Goal: Task Accomplishment & Management: Use online tool/utility

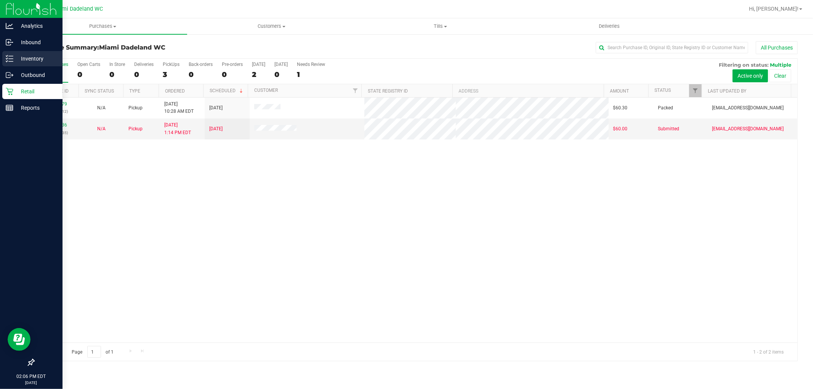
click at [35, 59] on p "Inventory" at bounding box center [36, 58] width 46 height 9
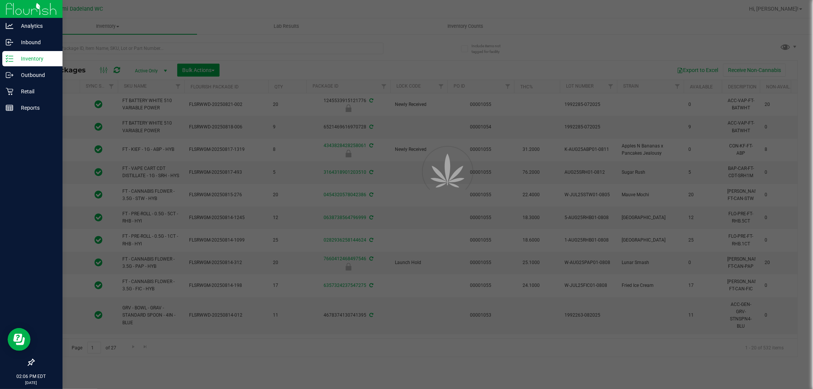
click at [185, 43] on div at bounding box center [406, 194] width 813 height 389
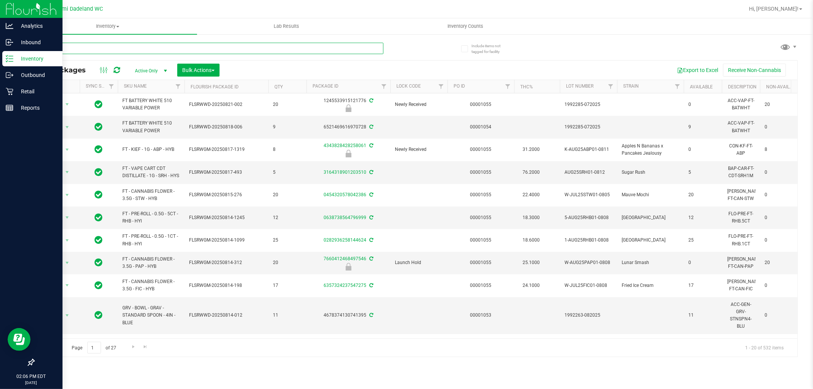
click at [185, 45] on input "text" at bounding box center [209, 48] width 350 height 11
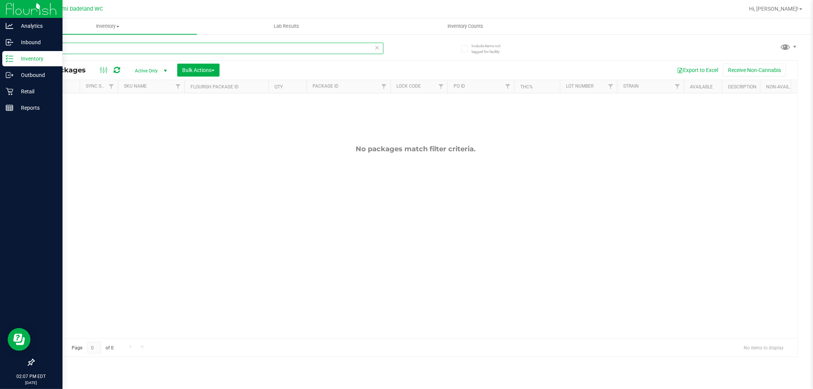
type input "2"
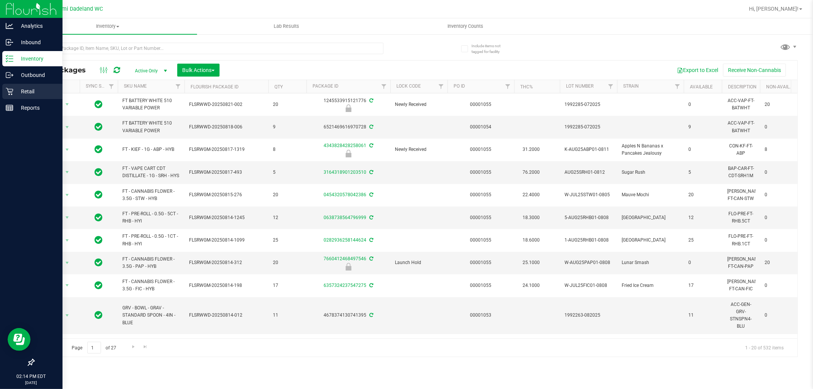
click at [19, 96] on div "Retail" at bounding box center [32, 91] width 60 height 15
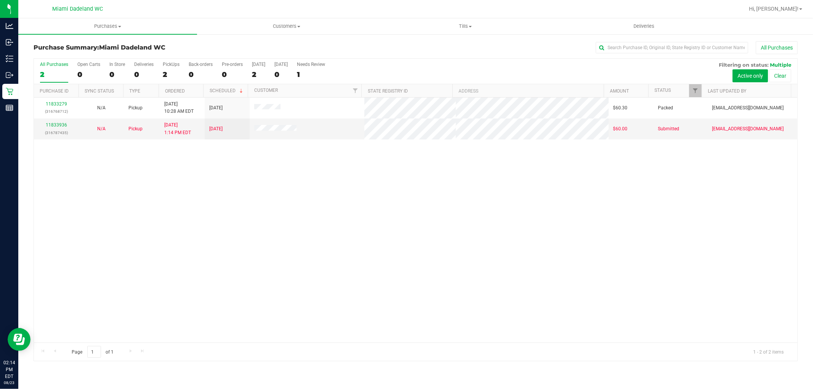
click at [489, 147] on div "11833279 (316768712) N/A Pickup [DATE] 10:28 AM EDT 8/23/2025 $60.30 Packed [EM…" at bounding box center [416, 220] width 764 height 245
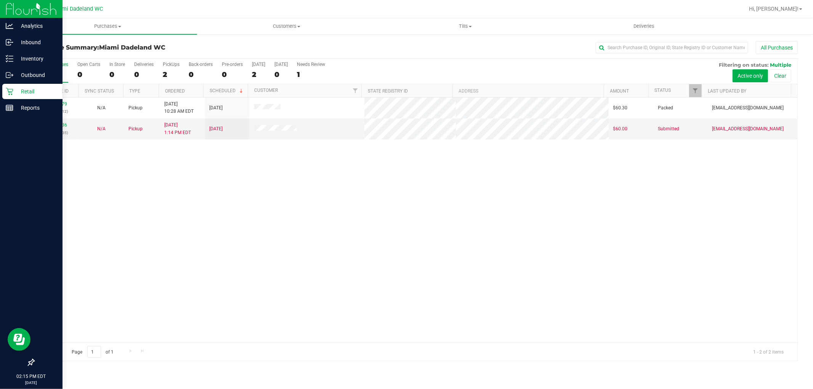
click at [14, 89] on p "Retail" at bounding box center [36, 91] width 46 height 9
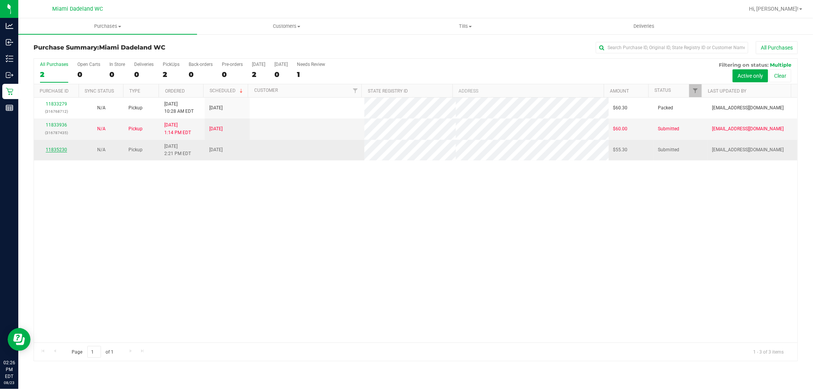
click at [47, 150] on link "11835230" at bounding box center [56, 149] width 21 height 5
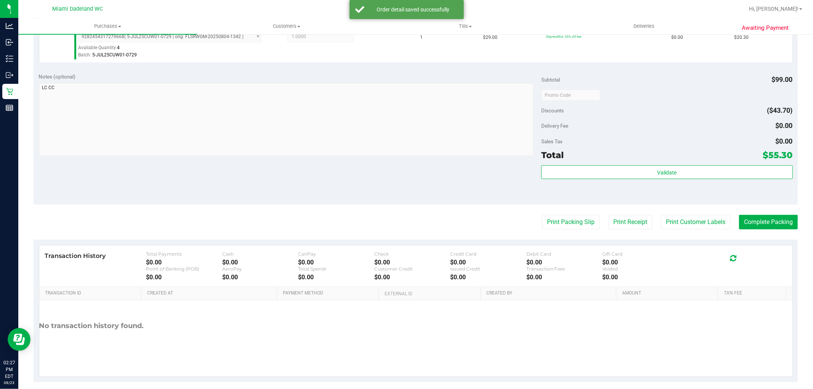
scroll to position [279, 0]
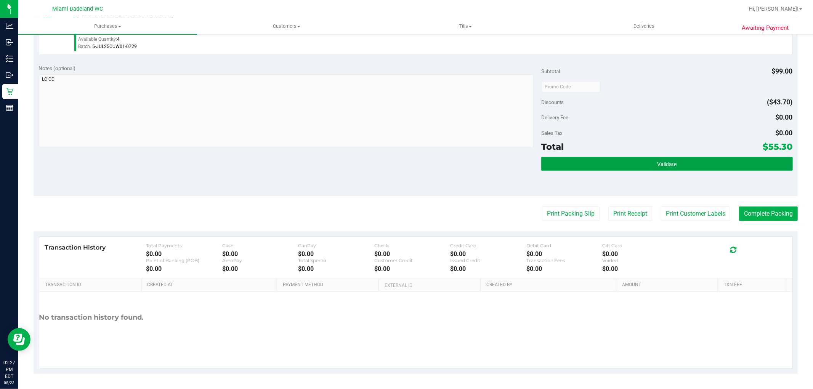
click at [702, 166] on button "Validate" at bounding box center [666, 164] width 251 height 14
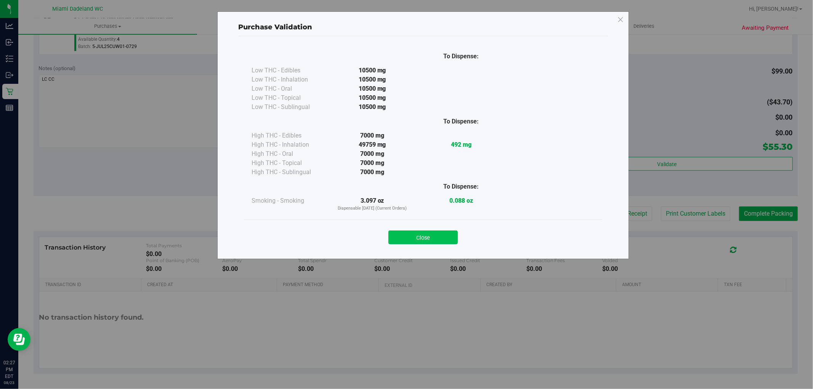
click at [428, 241] on button "Close" at bounding box center [422, 238] width 69 height 14
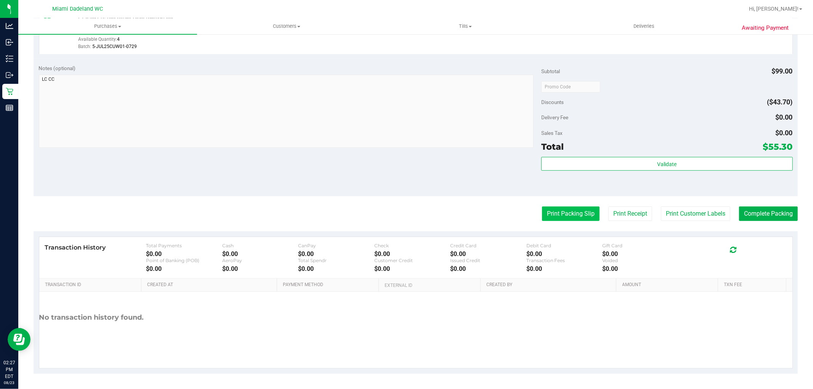
click at [553, 211] on button "Print Packing Slip" at bounding box center [571, 214] width 58 height 14
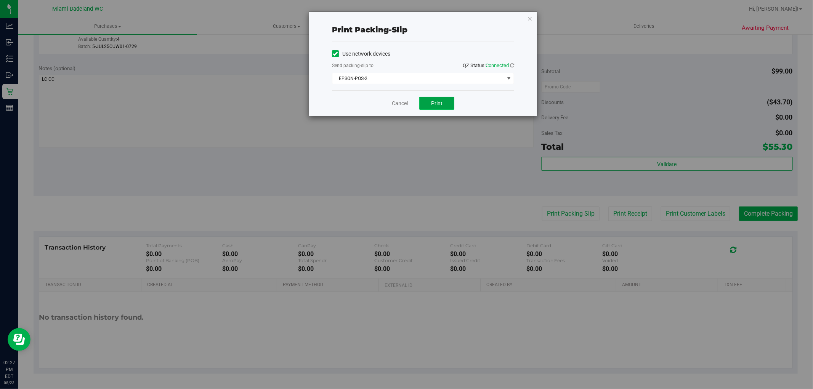
click at [438, 105] on span "Print" at bounding box center [436, 103] width 11 height 6
click at [400, 103] on link "Cancel" at bounding box center [400, 103] width 16 height 8
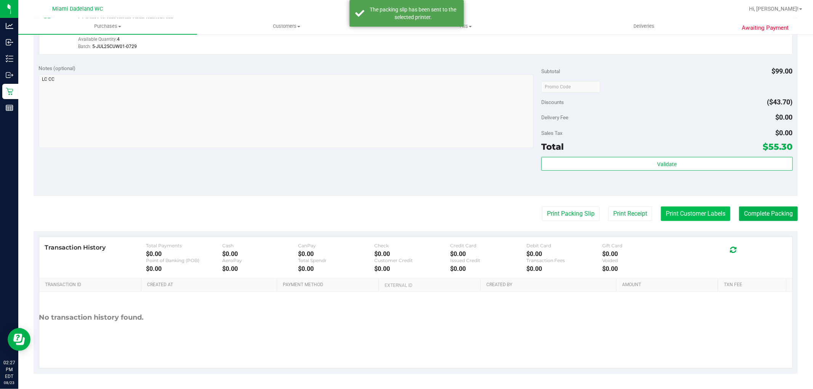
click at [687, 217] on button "Print Customer Labels" at bounding box center [695, 214] width 69 height 14
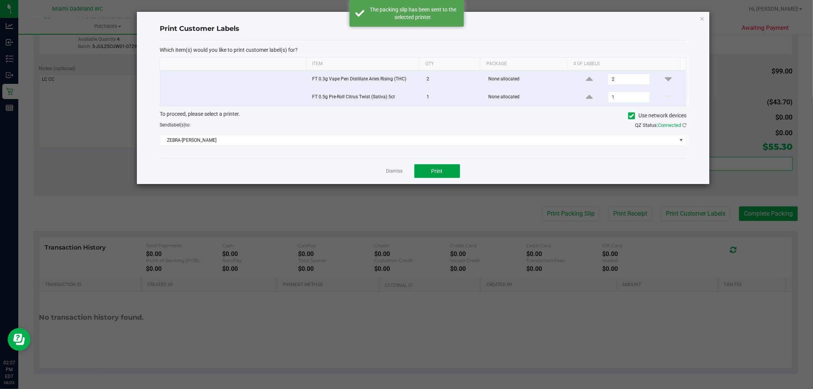
click at [436, 170] on span "Print" at bounding box center [437, 171] width 11 height 6
click at [394, 174] on link "Dismiss" at bounding box center [395, 171] width 16 height 6
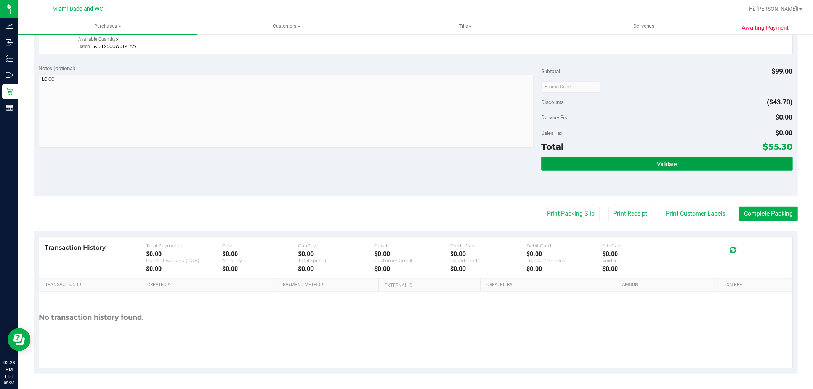
click at [767, 166] on button "Validate" at bounding box center [666, 164] width 251 height 14
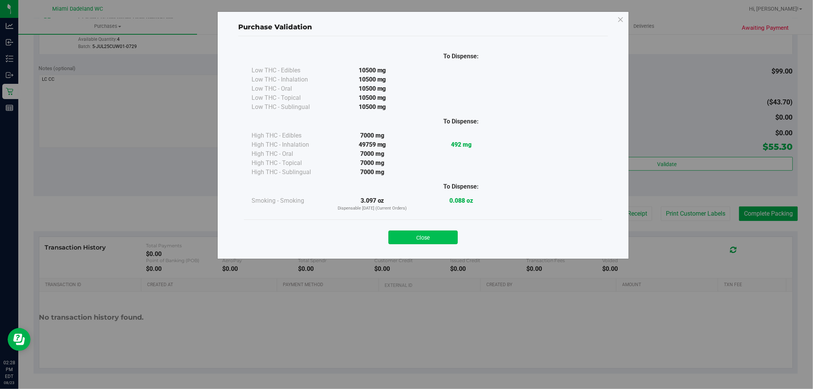
click at [437, 235] on button "Close" at bounding box center [422, 238] width 69 height 14
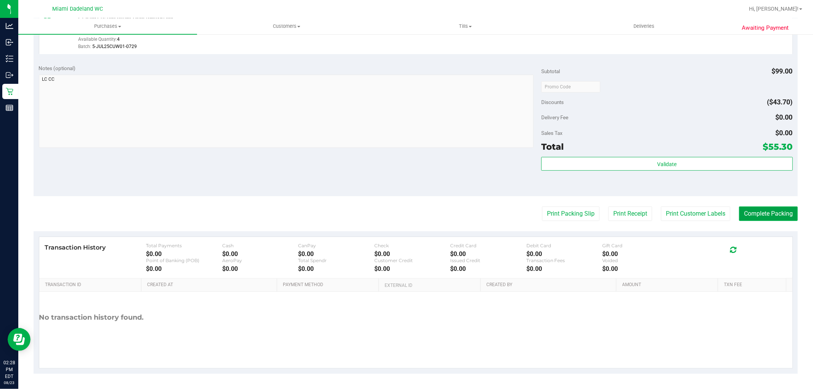
click at [753, 210] on button "Complete Packing" at bounding box center [768, 214] width 59 height 14
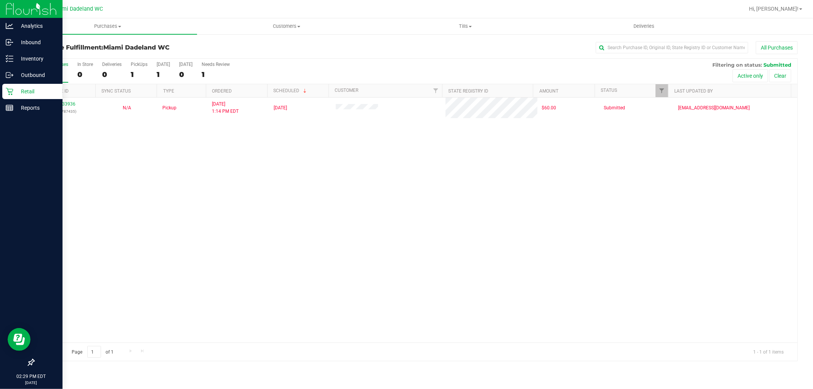
click at [27, 93] on p "Retail" at bounding box center [36, 91] width 46 height 9
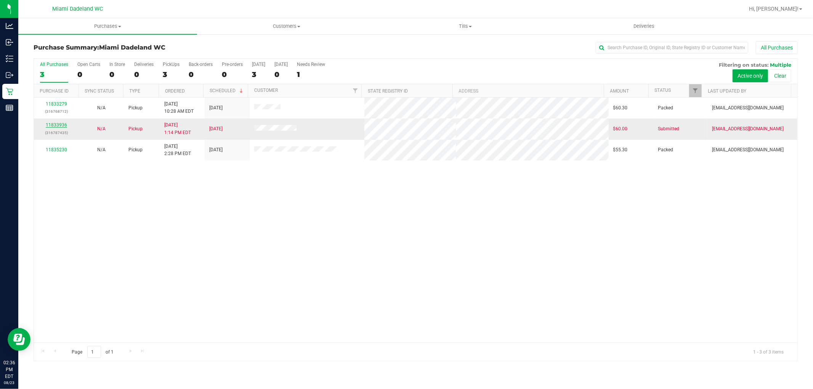
click at [56, 124] on link "11833936" at bounding box center [56, 124] width 21 height 5
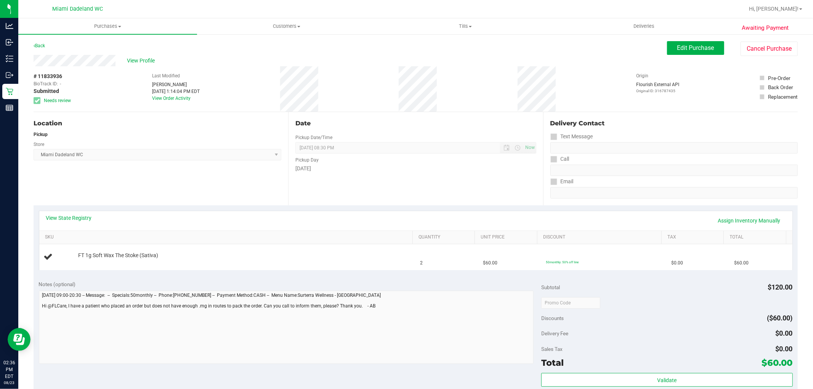
click at [47, 48] on div "Back Edit Purchase Cancel Purchase" at bounding box center [416, 48] width 764 height 14
click at [35, 44] on link "Back" at bounding box center [39, 45] width 11 height 5
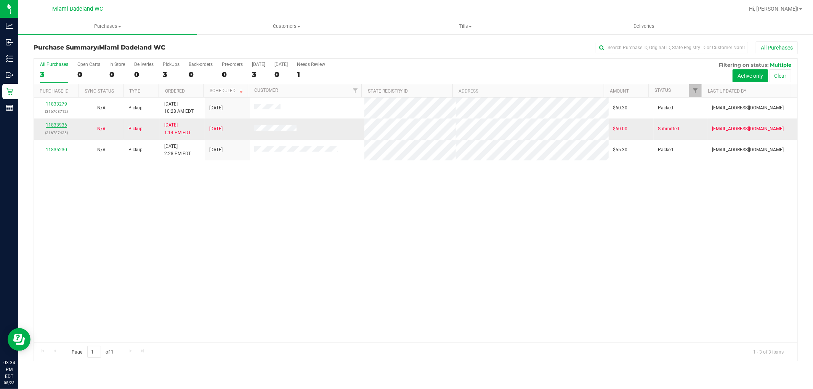
click at [59, 124] on link "11833936" at bounding box center [56, 124] width 21 height 5
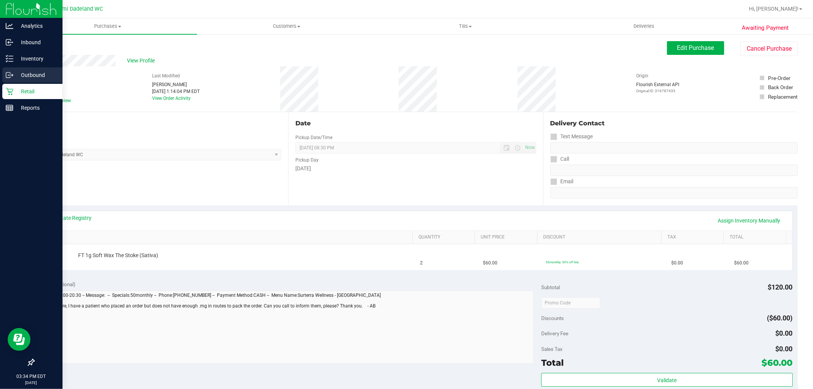
click at [29, 80] on div "Outbound" at bounding box center [32, 74] width 60 height 15
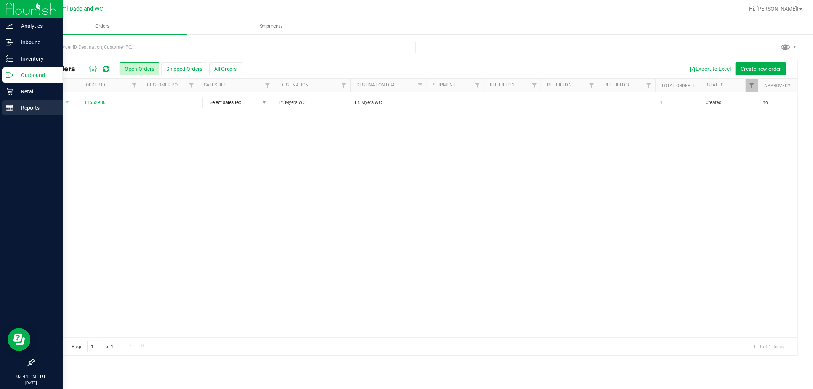
click at [13, 108] on div "Reports" at bounding box center [32, 107] width 60 height 15
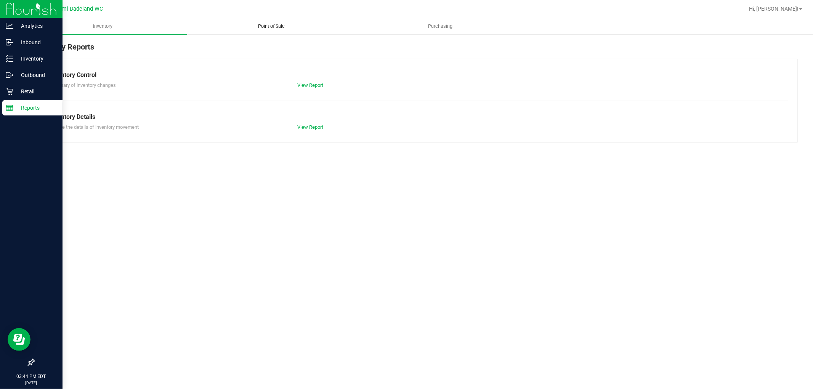
click at [275, 27] on span "Point of Sale" at bounding box center [271, 26] width 47 height 7
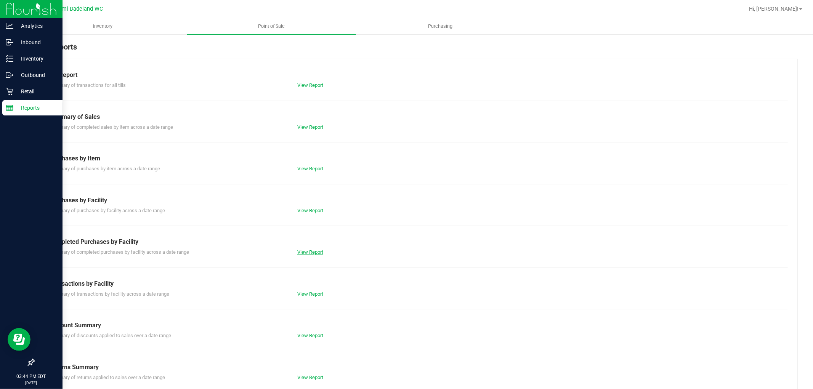
click at [305, 252] on link "View Report" at bounding box center [310, 252] width 26 height 6
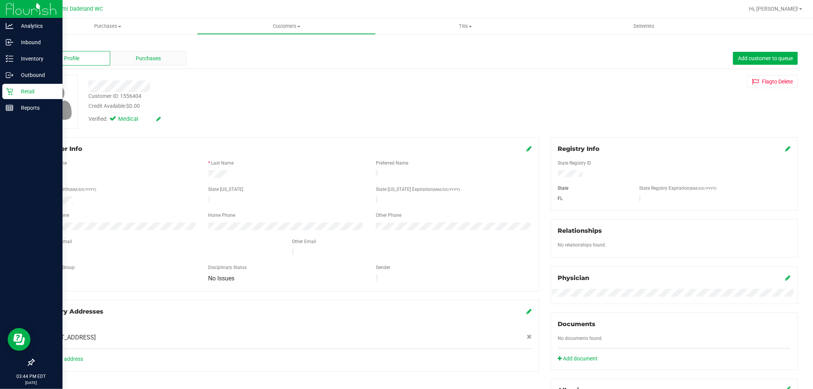
click at [149, 65] on div "Purchases" at bounding box center [148, 58] width 77 height 14
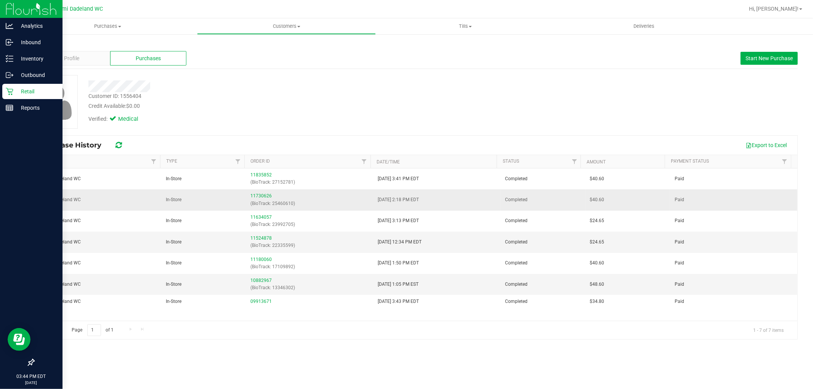
click at [266, 199] on div "11730626 (BioTrack: 25460610)" at bounding box center [309, 200] width 118 height 14
click at [265, 195] on link "11730626" at bounding box center [260, 195] width 21 height 5
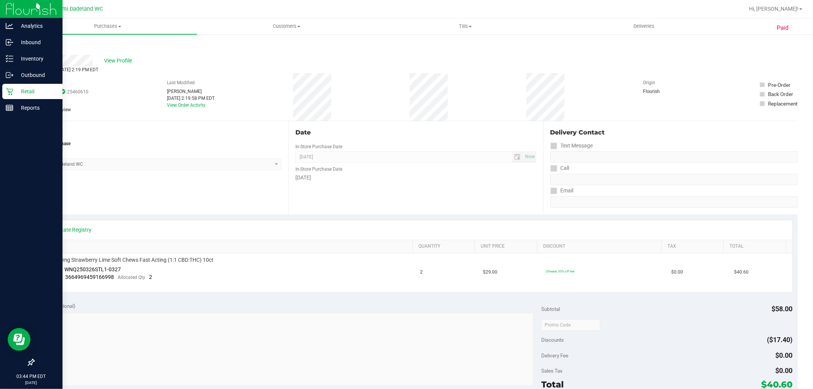
click at [8, 90] on icon at bounding box center [9, 91] width 7 height 7
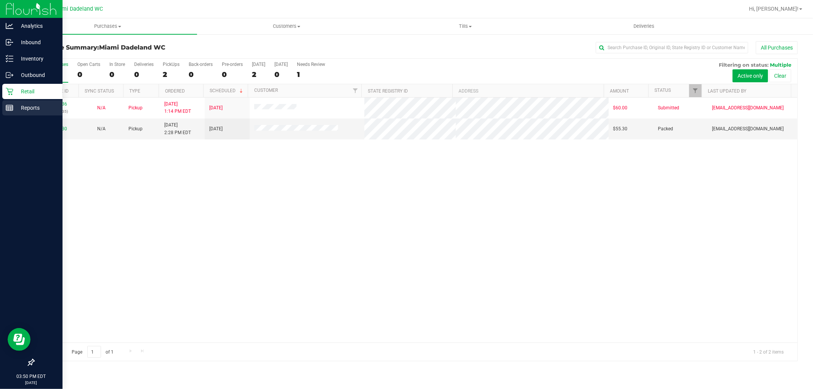
click at [5, 103] on div "Reports" at bounding box center [32, 107] width 60 height 15
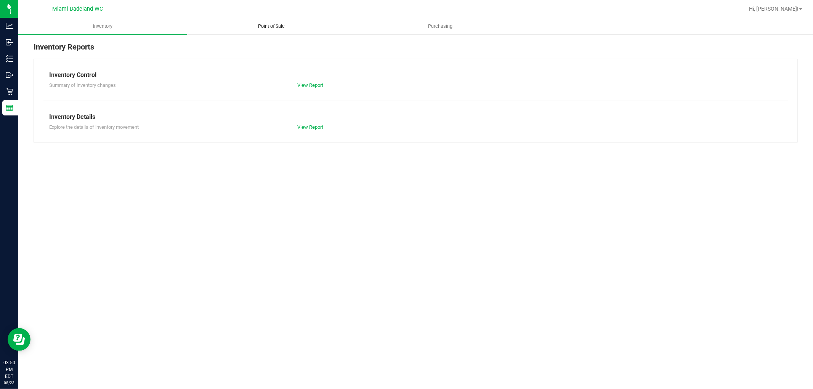
click at [258, 29] on span "Point of Sale" at bounding box center [271, 26] width 47 height 7
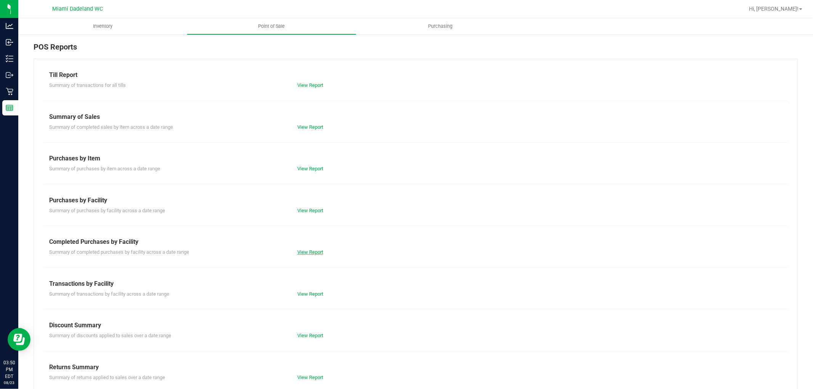
click at [321, 250] on link "View Report" at bounding box center [310, 252] width 26 height 6
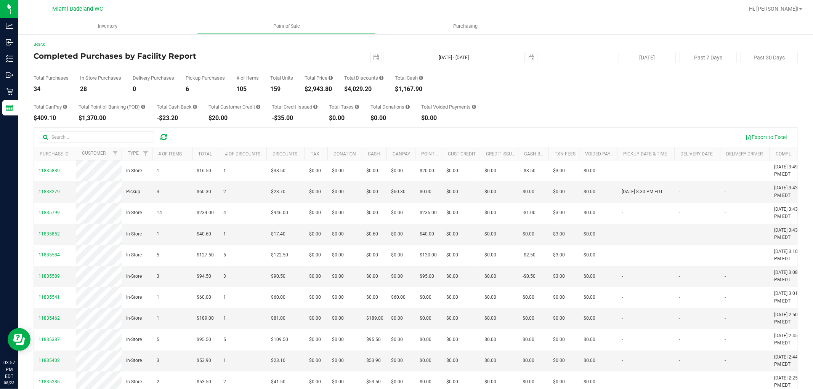
click at [331, 89] on div "$2,943.80" at bounding box center [319, 89] width 28 height 6
click at [331, 88] on div "$2,943.80" at bounding box center [319, 89] width 28 height 6
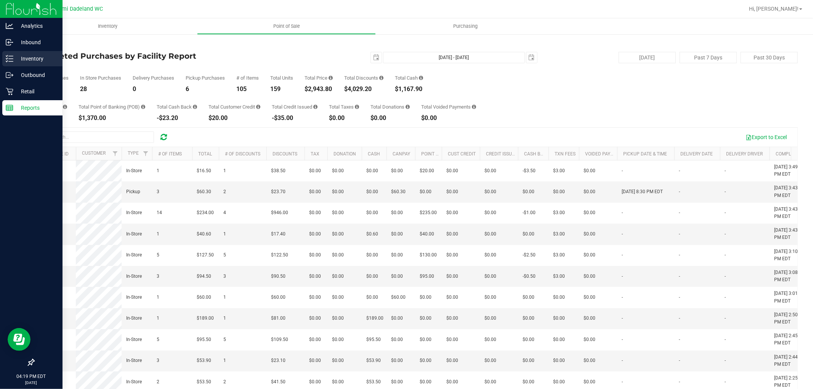
click at [23, 58] on p "Inventory" at bounding box center [36, 58] width 46 height 9
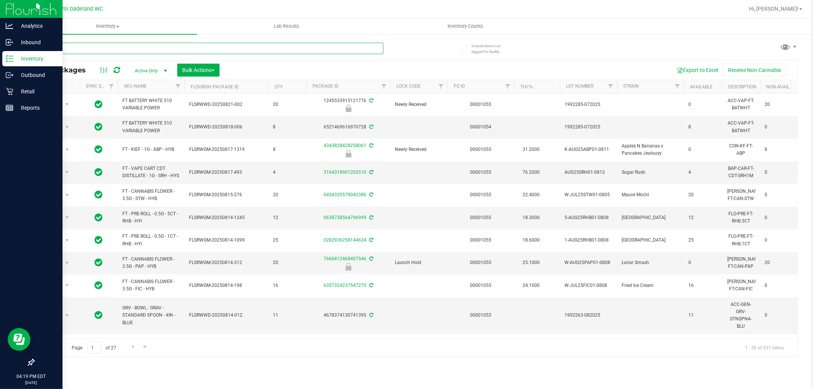
click at [95, 48] on input "text" at bounding box center [209, 48] width 350 height 11
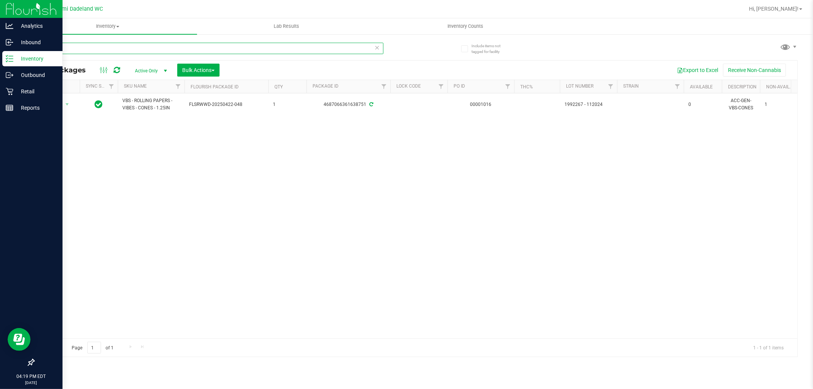
drag, startPoint x: 66, startPoint y: 46, endPoint x: 60, endPoint y: 46, distance: 5.7
click at [66, 46] on input "cones" at bounding box center [209, 48] width 350 height 11
type input "cone"
